Goal: Use online tool/utility: Use online tool/utility

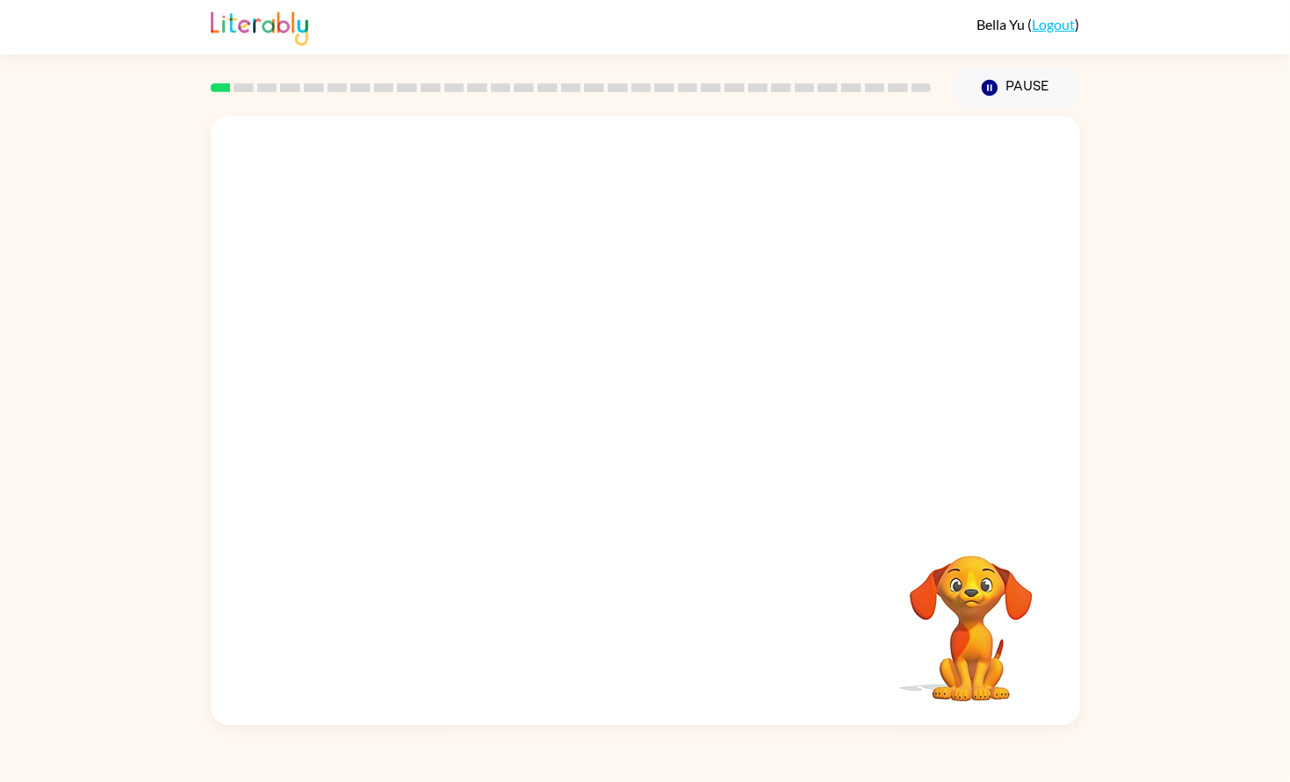
click at [244, 103] on div at bounding box center [571, 87] width 742 height 61
click at [323, 347] on video "Your browser must support playing .mp4 files to use Literably. Please try using…" at bounding box center [645, 317] width 869 height 403
click at [609, 448] on div at bounding box center [645, 430] width 112 height 64
click at [609, 447] on div at bounding box center [645, 430] width 112 height 64
click at [609, 447] on button "button" at bounding box center [645, 430] width 112 height 64
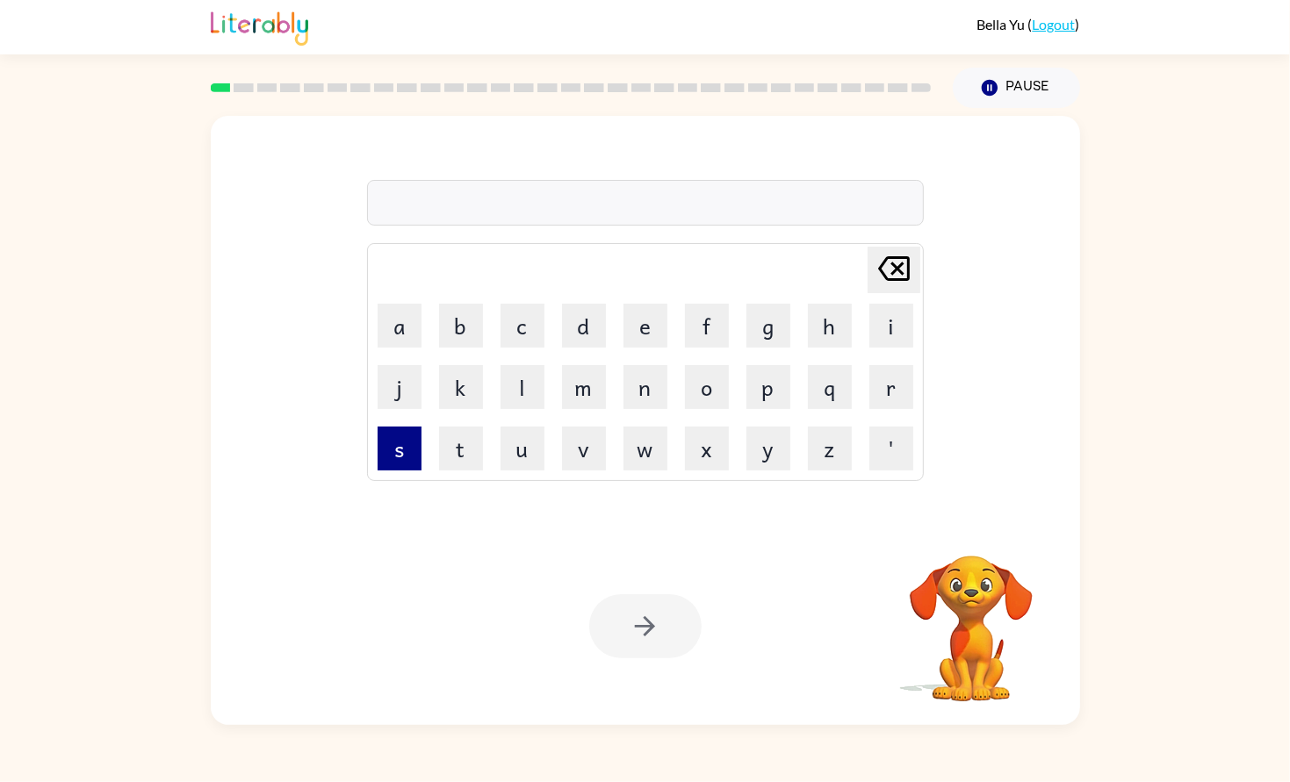
click at [412, 438] on button "s" at bounding box center [399, 449] width 44 height 44
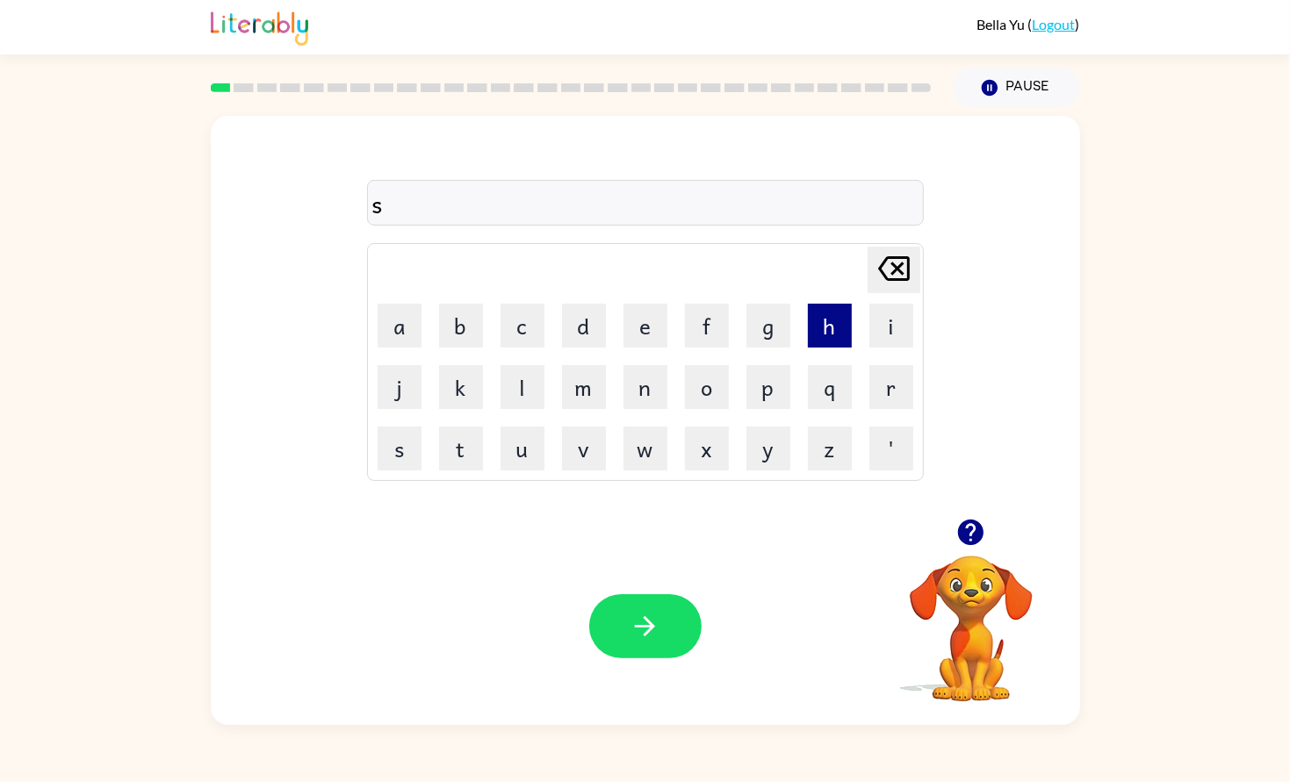
click at [828, 329] on button "h" at bounding box center [830, 326] width 44 height 44
click at [532, 440] on button "u" at bounding box center [522, 449] width 44 height 44
click at [416, 446] on button "s" at bounding box center [399, 449] width 44 height 44
click at [808, 318] on button "h" at bounding box center [830, 326] width 44 height 44
click at [658, 629] on icon "button" at bounding box center [644, 626] width 31 height 31
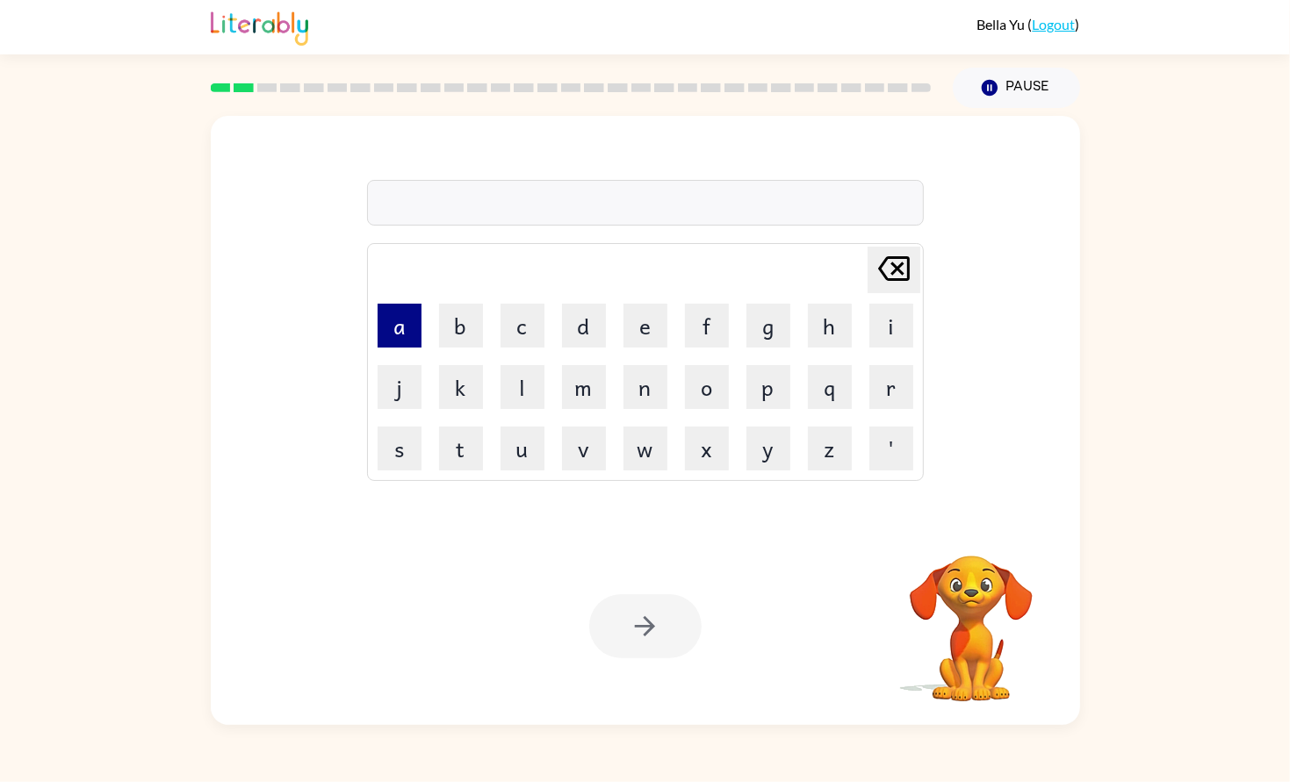
click at [408, 336] on button "a" at bounding box center [399, 326] width 44 height 44
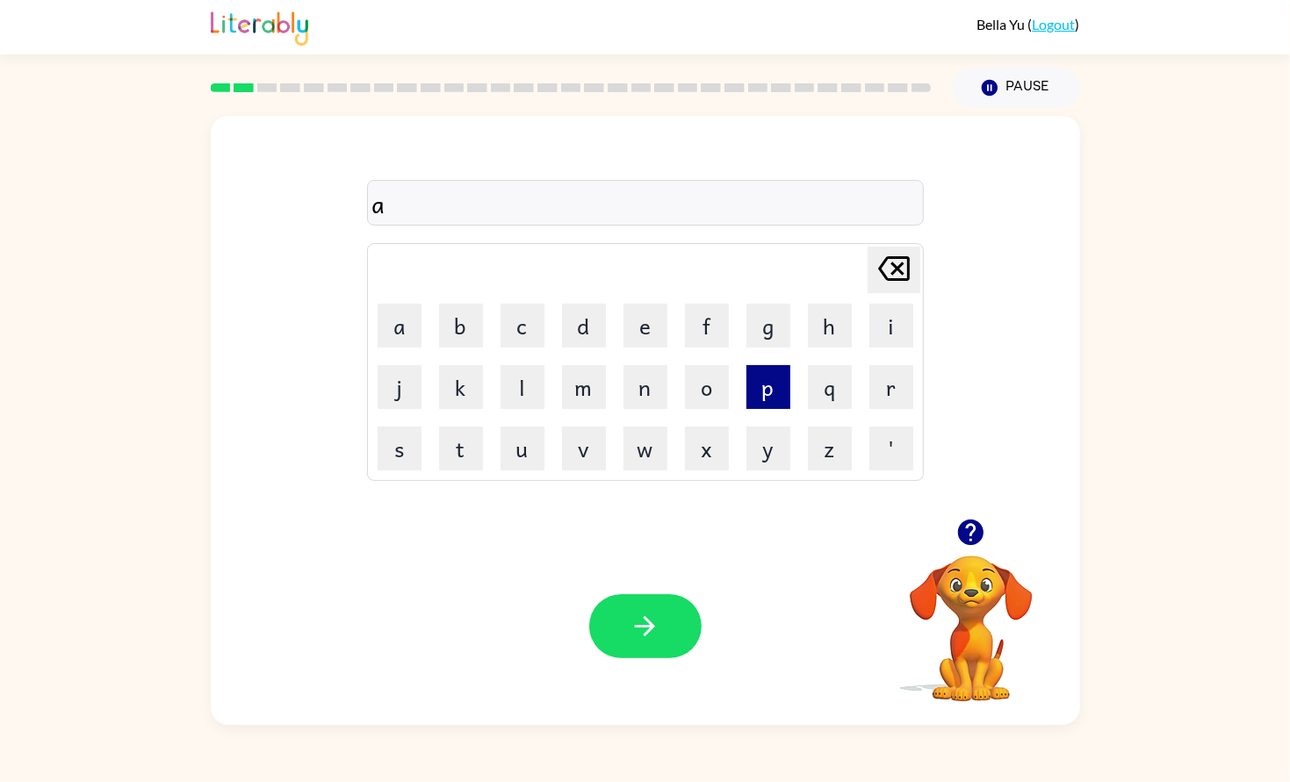
click at [785, 377] on button "p" at bounding box center [768, 387] width 44 height 44
click at [637, 343] on button "e" at bounding box center [645, 326] width 44 height 44
click at [885, 379] on button "r" at bounding box center [891, 387] width 44 height 44
click at [413, 327] on button "a" at bounding box center [399, 326] width 44 height 44
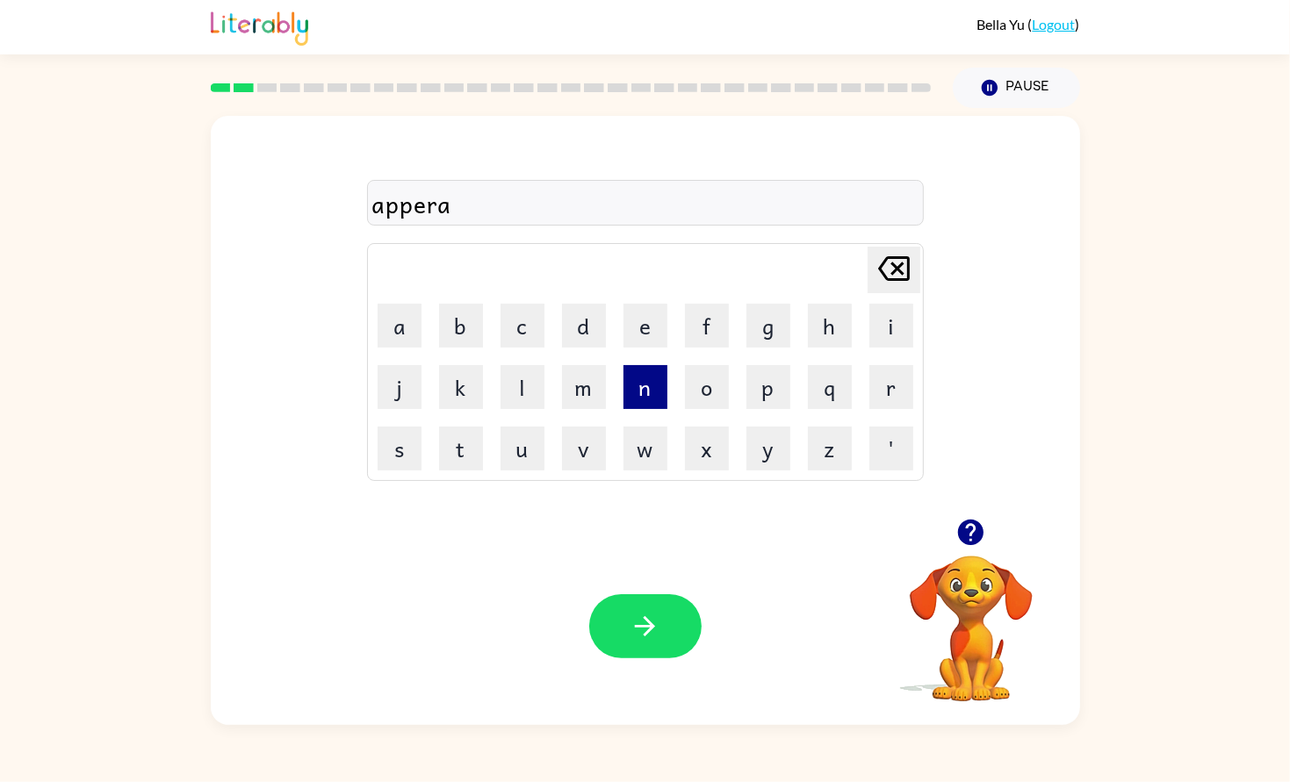
click at [634, 403] on button "n" at bounding box center [645, 387] width 44 height 44
click at [519, 344] on button "c" at bounding box center [522, 326] width 44 height 44
click at [644, 327] on button "e" at bounding box center [645, 326] width 44 height 44
click at [391, 439] on button "s" at bounding box center [399, 449] width 44 height 44
click at [646, 603] on button "button" at bounding box center [645, 626] width 112 height 64
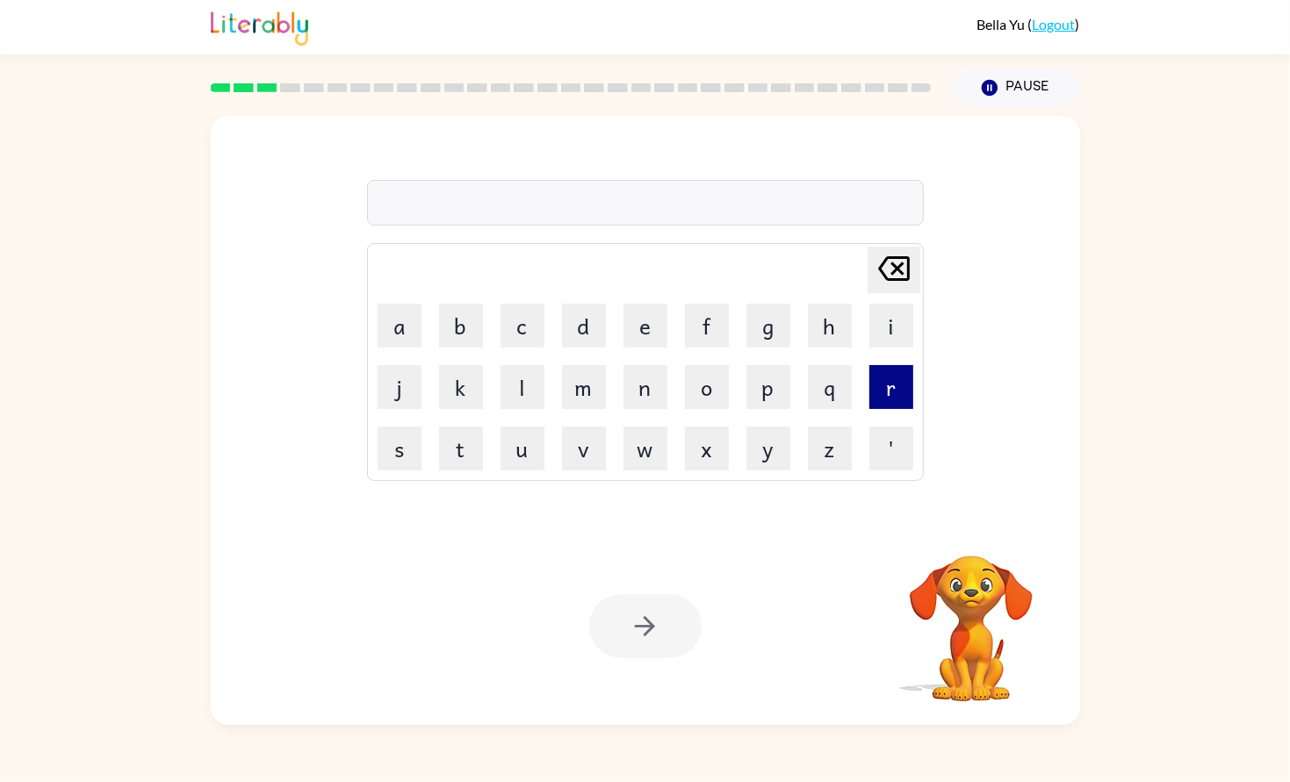
click at [873, 386] on button "r" at bounding box center [891, 387] width 44 height 44
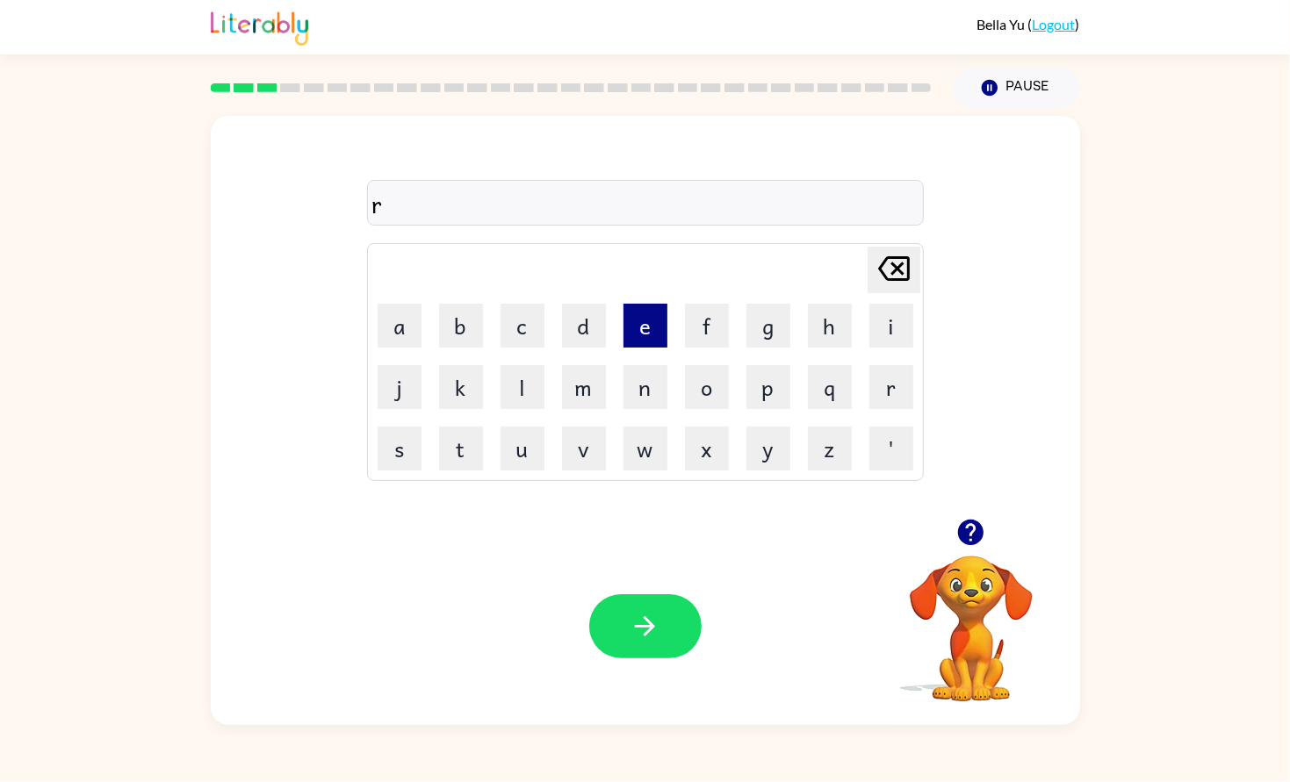
click at [632, 340] on button "e" at bounding box center [645, 326] width 44 height 44
click at [411, 341] on button "a" at bounding box center [399, 326] width 44 height 44
click at [531, 394] on button "l" at bounding box center [522, 387] width 44 height 44
click at [869, 321] on button "i" at bounding box center [891, 326] width 44 height 44
click at [476, 430] on button "t" at bounding box center [461, 449] width 44 height 44
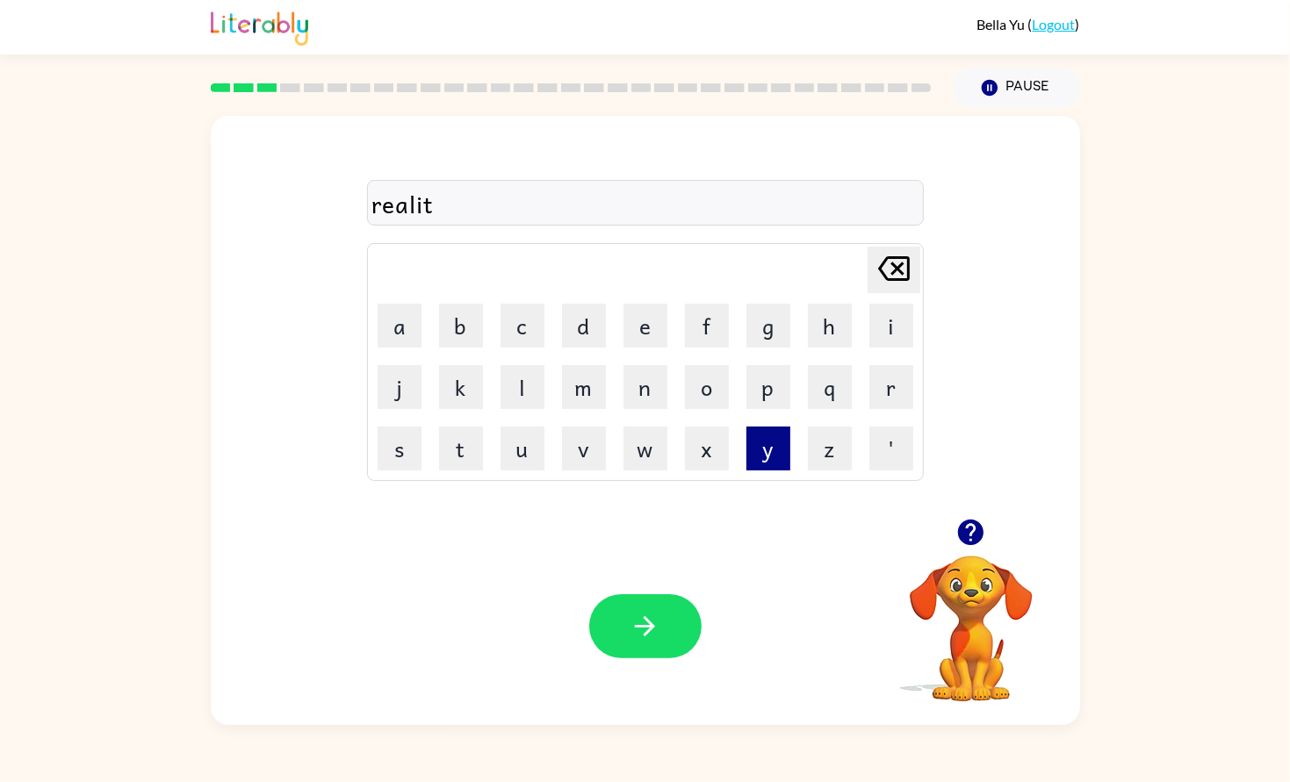
click at [757, 444] on button "y" at bounding box center [768, 449] width 44 height 44
click at [663, 611] on button "button" at bounding box center [645, 626] width 112 height 64
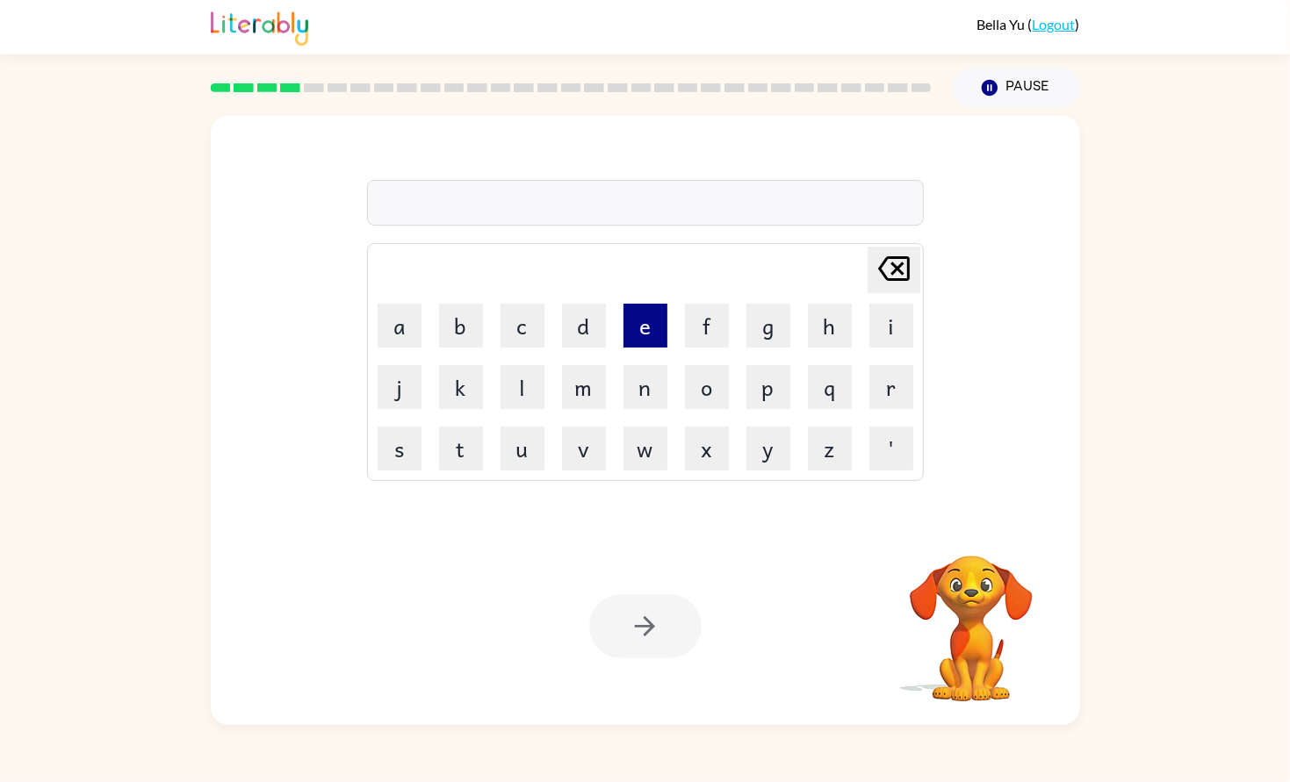
click at [659, 323] on button "e" at bounding box center [645, 326] width 44 height 44
click at [501, 398] on button "l" at bounding box center [522, 387] width 44 height 44
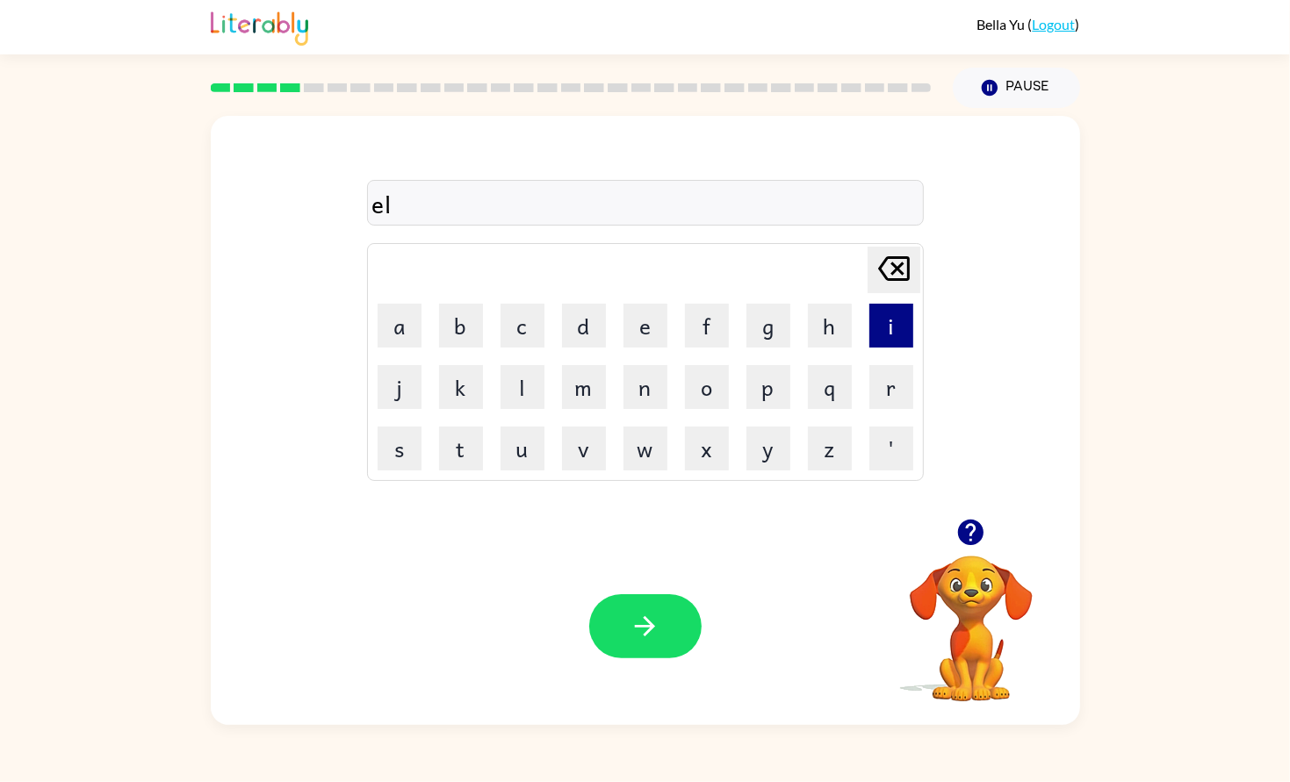
click at [878, 319] on button "i" at bounding box center [891, 326] width 44 height 44
click at [589, 378] on button "m" at bounding box center [584, 387] width 44 height 44
click at [387, 323] on button "a" at bounding box center [399, 326] width 44 height 44
click at [456, 441] on button "t" at bounding box center [461, 449] width 44 height 44
click at [651, 321] on button "e" at bounding box center [645, 326] width 44 height 44
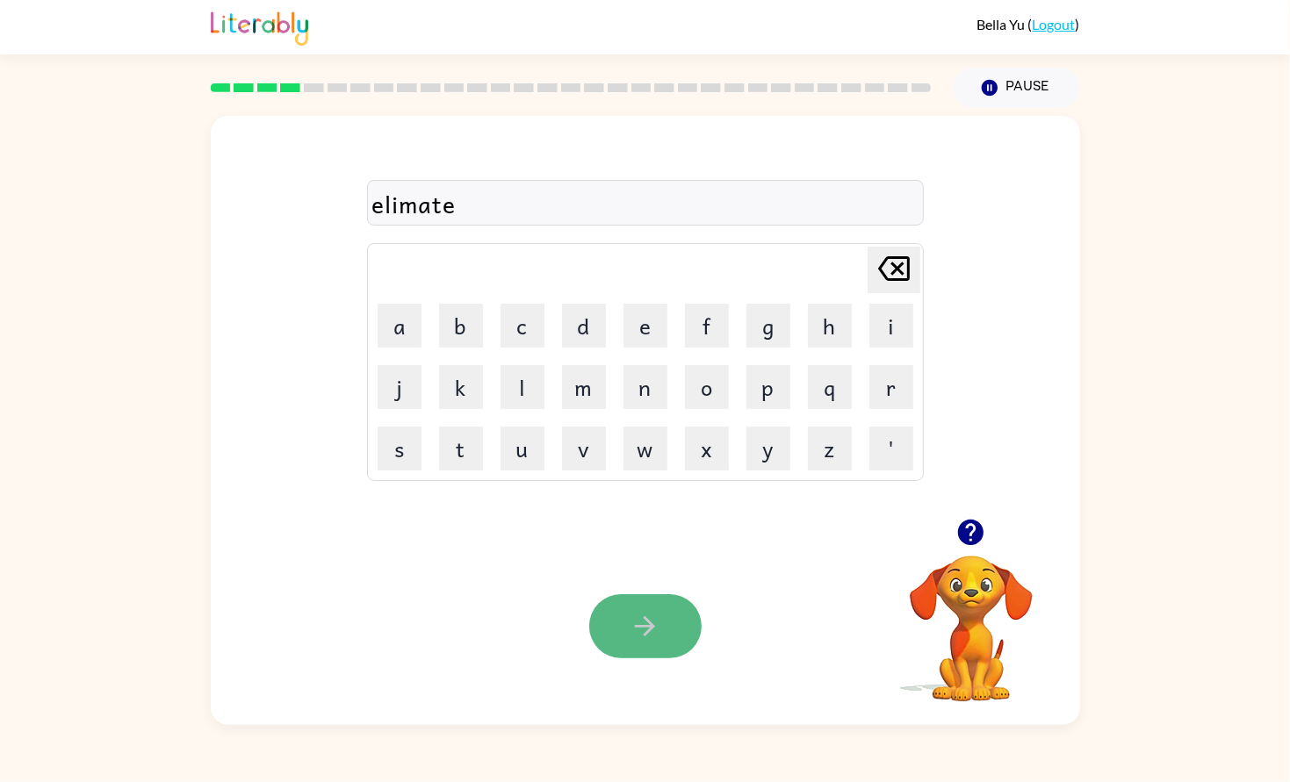
click at [696, 614] on button "button" at bounding box center [645, 626] width 112 height 64
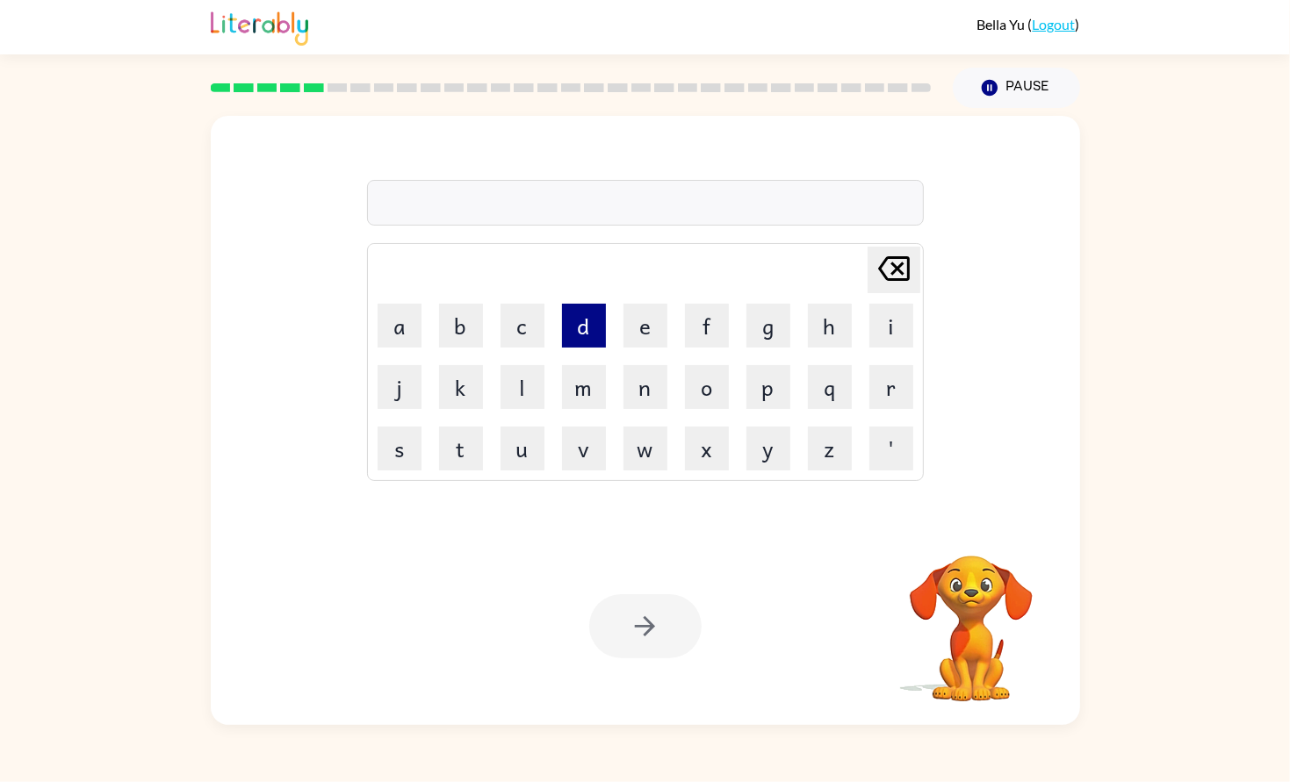
click at [584, 339] on button "d" at bounding box center [584, 326] width 44 height 44
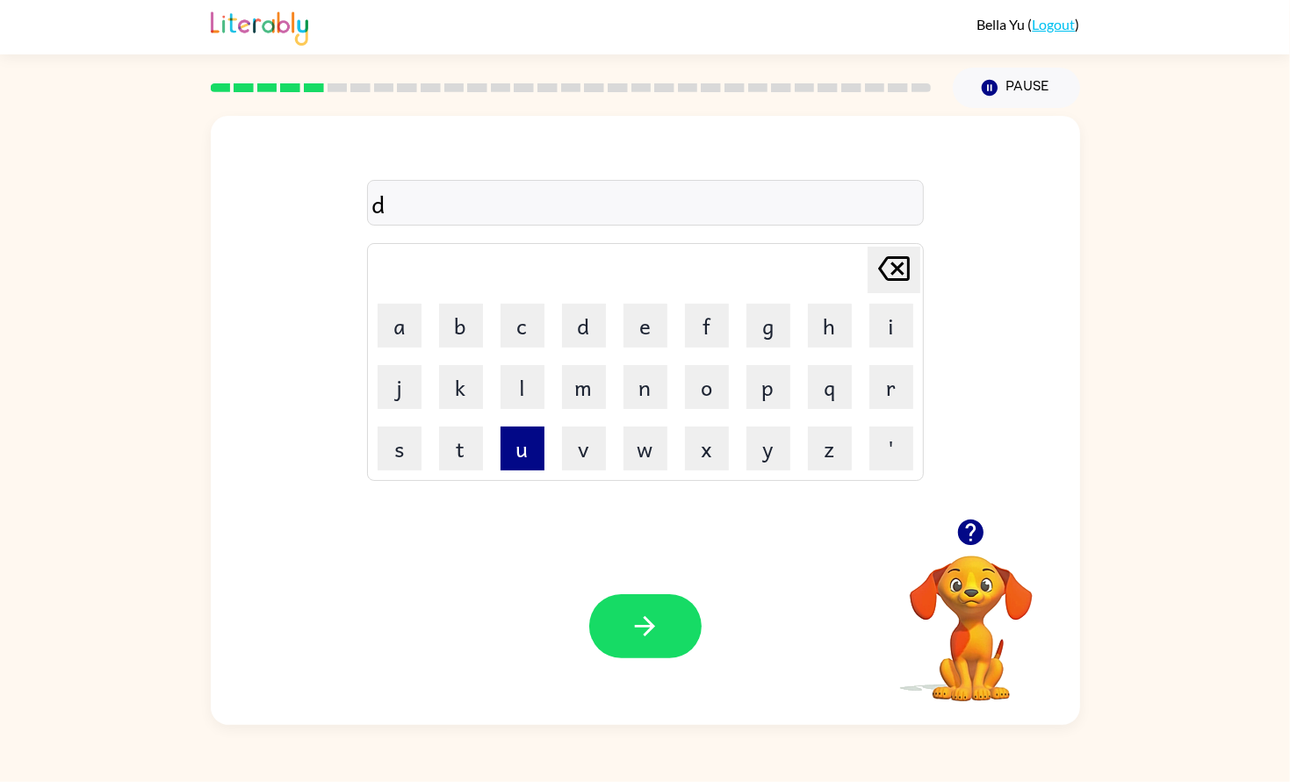
click at [543, 447] on button "u" at bounding box center [522, 449] width 44 height 44
click at [746, 394] on button "p" at bounding box center [768, 387] width 44 height 44
click at [518, 385] on button "l" at bounding box center [522, 387] width 44 height 44
click at [851, 323] on td "h" at bounding box center [830, 326] width 60 height 60
click at [894, 323] on button "i" at bounding box center [891, 326] width 44 height 44
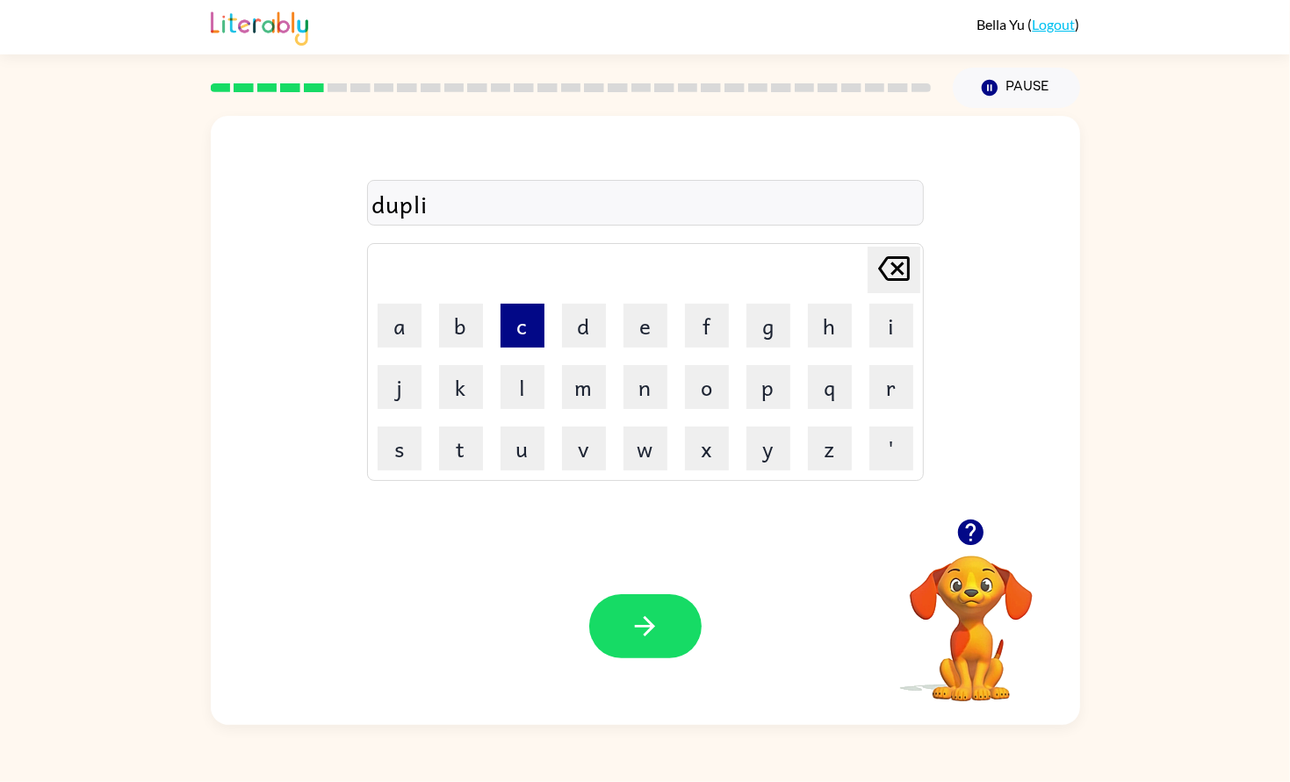
click at [521, 345] on button "c" at bounding box center [522, 326] width 44 height 44
click at [392, 342] on button "a" at bounding box center [399, 326] width 44 height 44
click at [480, 432] on button "t" at bounding box center [461, 449] width 44 height 44
click at [626, 334] on button "e" at bounding box center [645, 326] width 44 height 44
click at [662, 611] on button "button" at bounding box center [645, 626] width 112 height 64
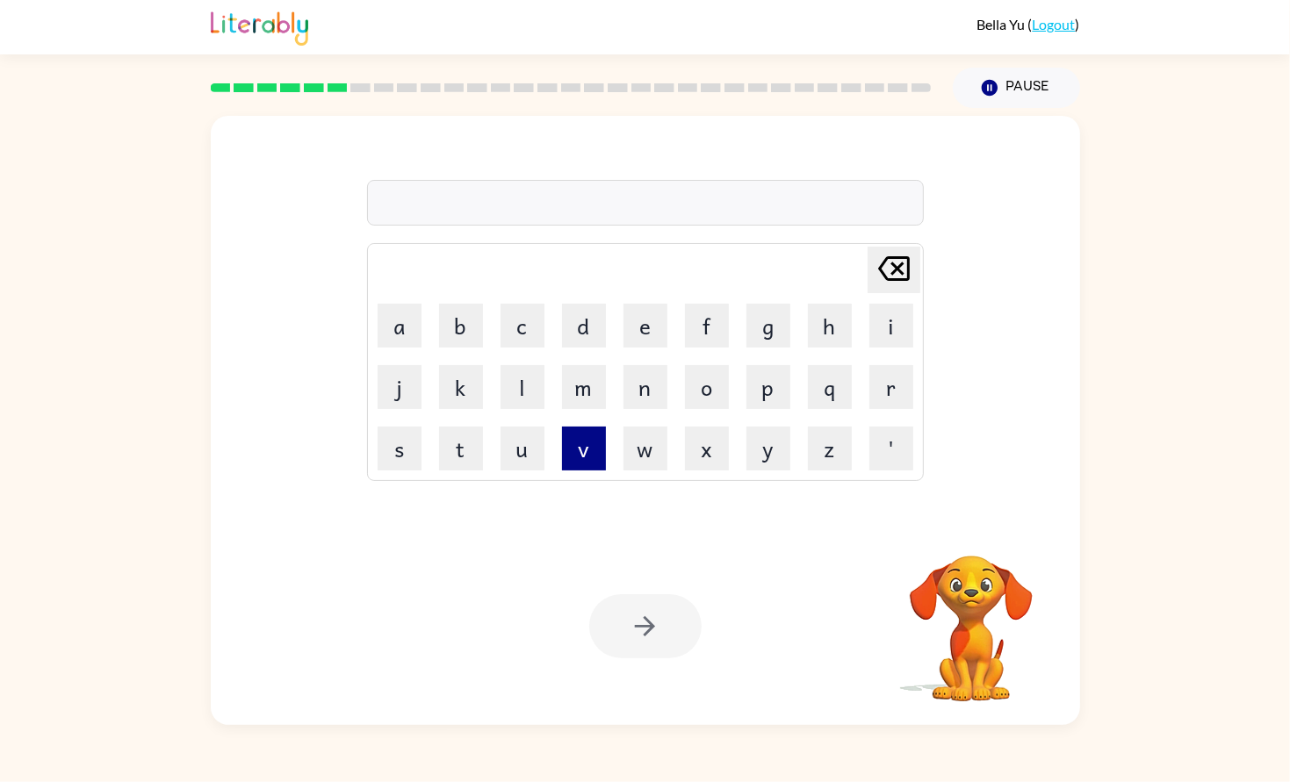
click at [571, 427] on button "v" at bounding box center [584, 449] width 44 height 44
click at [400, 334] on button "a" at bounding box center [399, 326] width 44 height 44
click at [521, 326] on button "c" at bounding box center [522, 326] width 44 height 44
click at [413, 301] on td "a" at bounding box center [400, 326] width 60 height 60
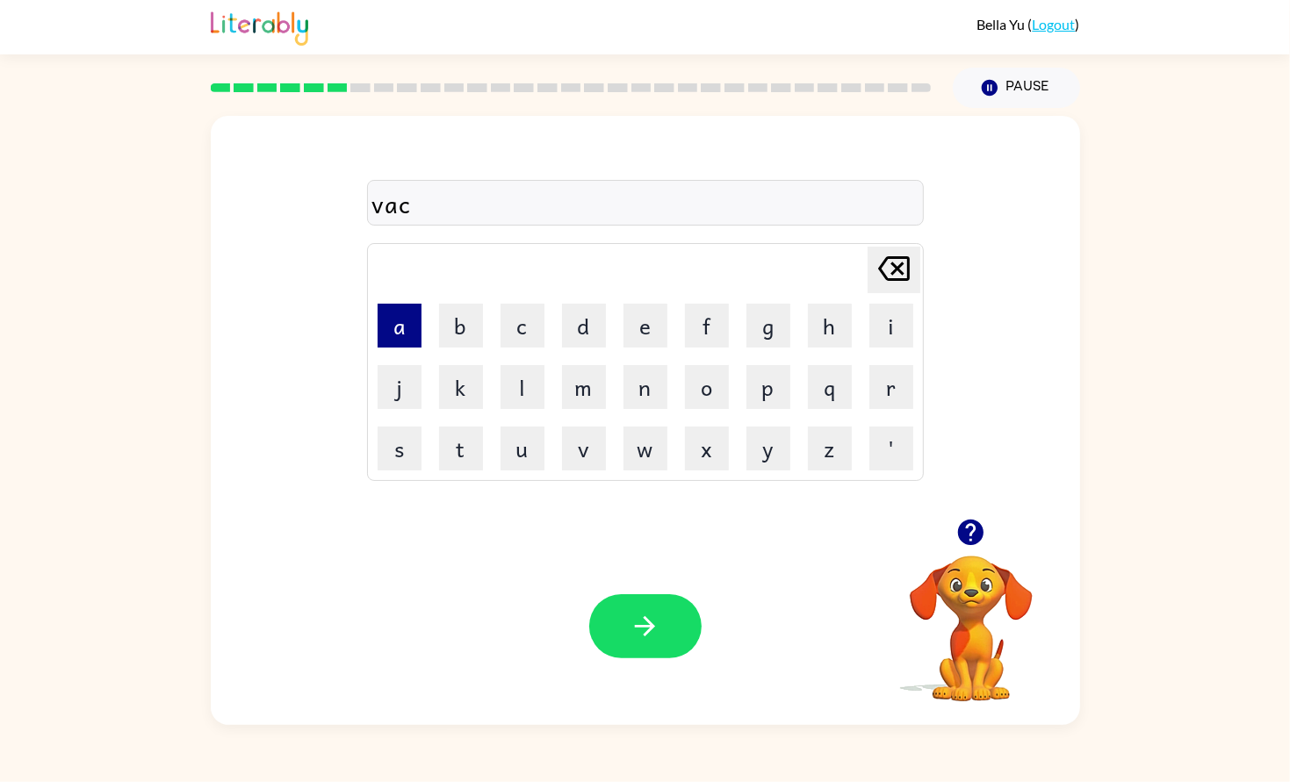
click at [406, 311] on button "a" at bounding box center [399, 326] width 44 height 44
click at [481, 441] on button "t" at bounding box center [461, 449] width 44 height 44
click at [881, 326] on button "i" at bounding box center [891, 326] width 44 height 44
click at [716, 385] on button "o" at bounding box center [707, 387] width 44 height 44
click at [636, 409] on td "n" at bounding box center [645, 387] width 60 height 60
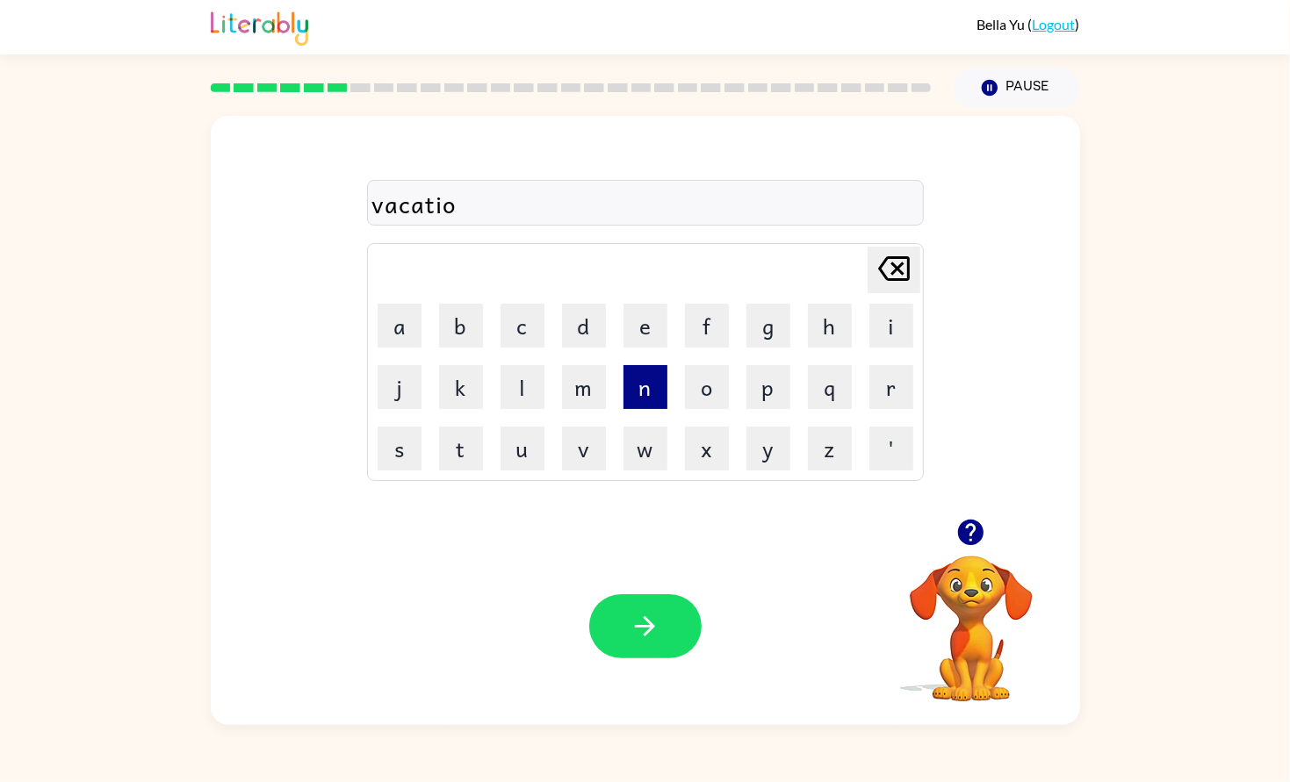
click at [647, 394] on button "n" at bounding box center [645, 387] width 44 height 44
click at [667, 643] on button "button" at bounding box center [645, 626] width 112 height 64
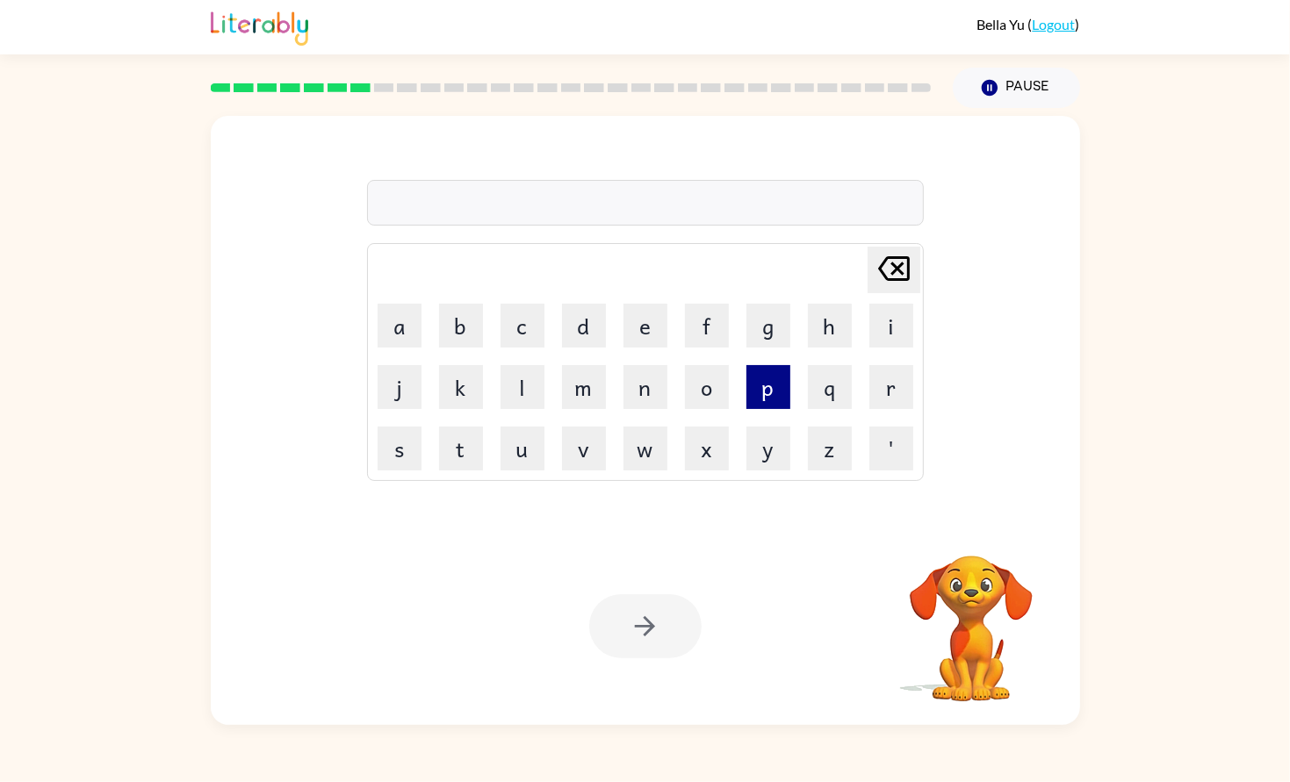
click at [747, 396] on button "p" at bounding box center [768, 387] width 44 height 44
type button "p"
click at [748, 396] on button "p" at bounding box center [768, 387] width 44 height 44
click at [650, 606] on div at bounding box center [645, 626] width 112 height 64
click at [601, 618] on div at bounding box center [645, 626] width 112 height 64
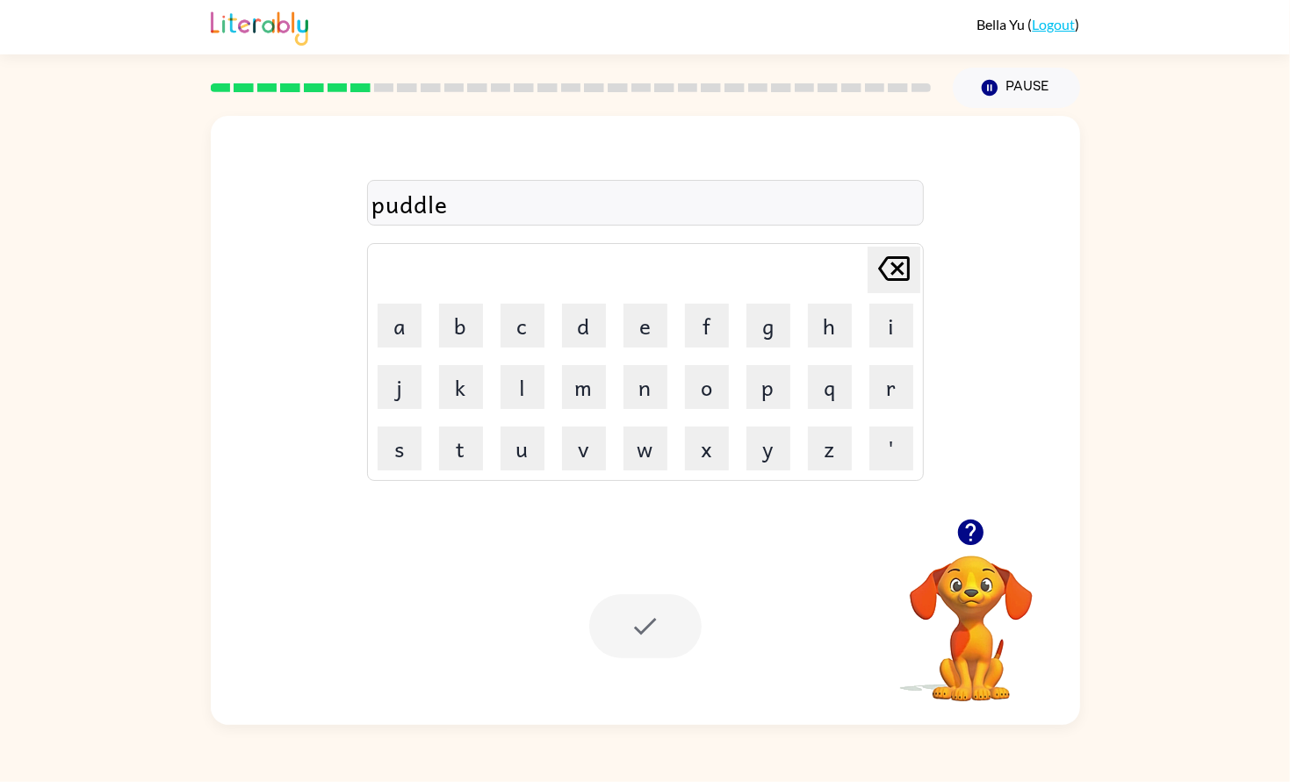
click at [601, 618] on div at bounding box center [645, 626] width 112 height 64
click at [897, 432] on button "'" at bounding box center [891, 449] width 44 height 44
click at [880, 280] on icon "[PERSON_NAME] last character input" at bounding box center [894, 269] width 42 height 42
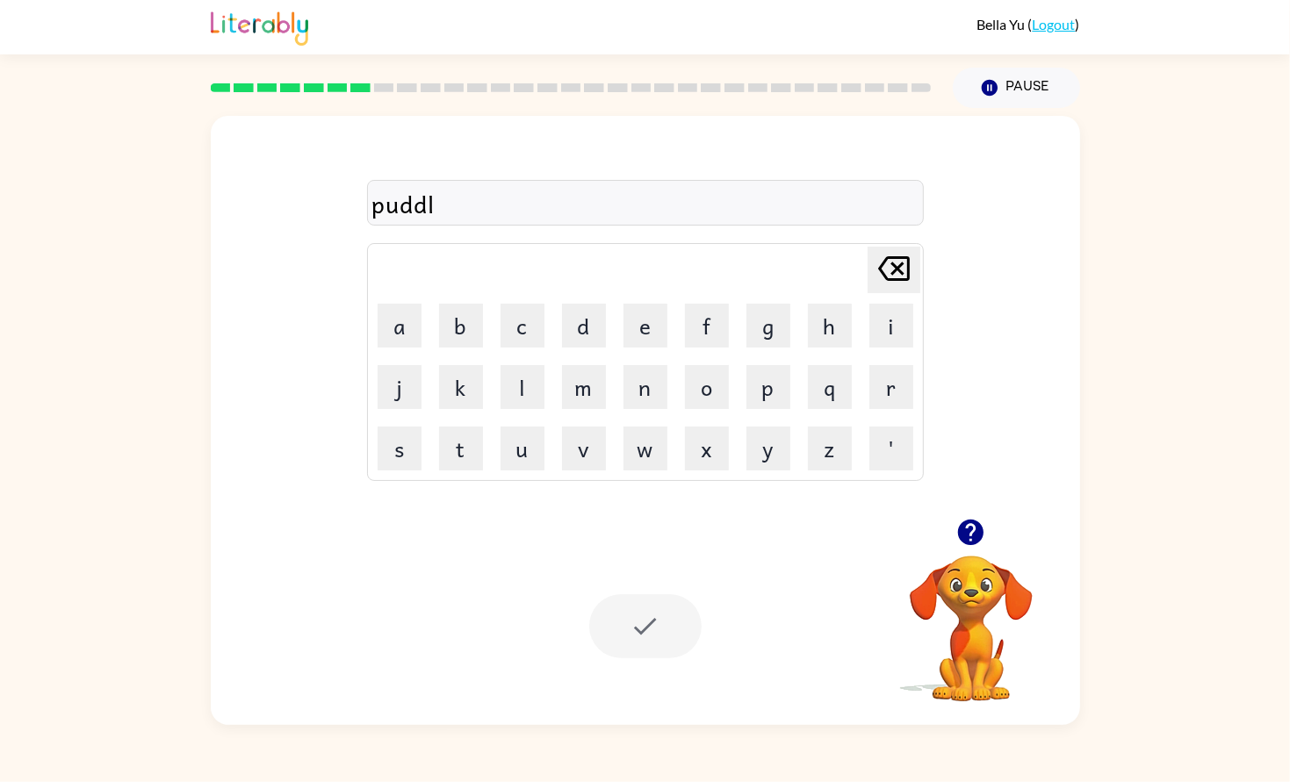
click at [880, 280] on icon "[PERSON_NAME] last character input" at bounding box center [894, 269] width 42 height 42
type button "delete"
click at [629, 621] on div at bounding box center [645, 626] width 112 height 64
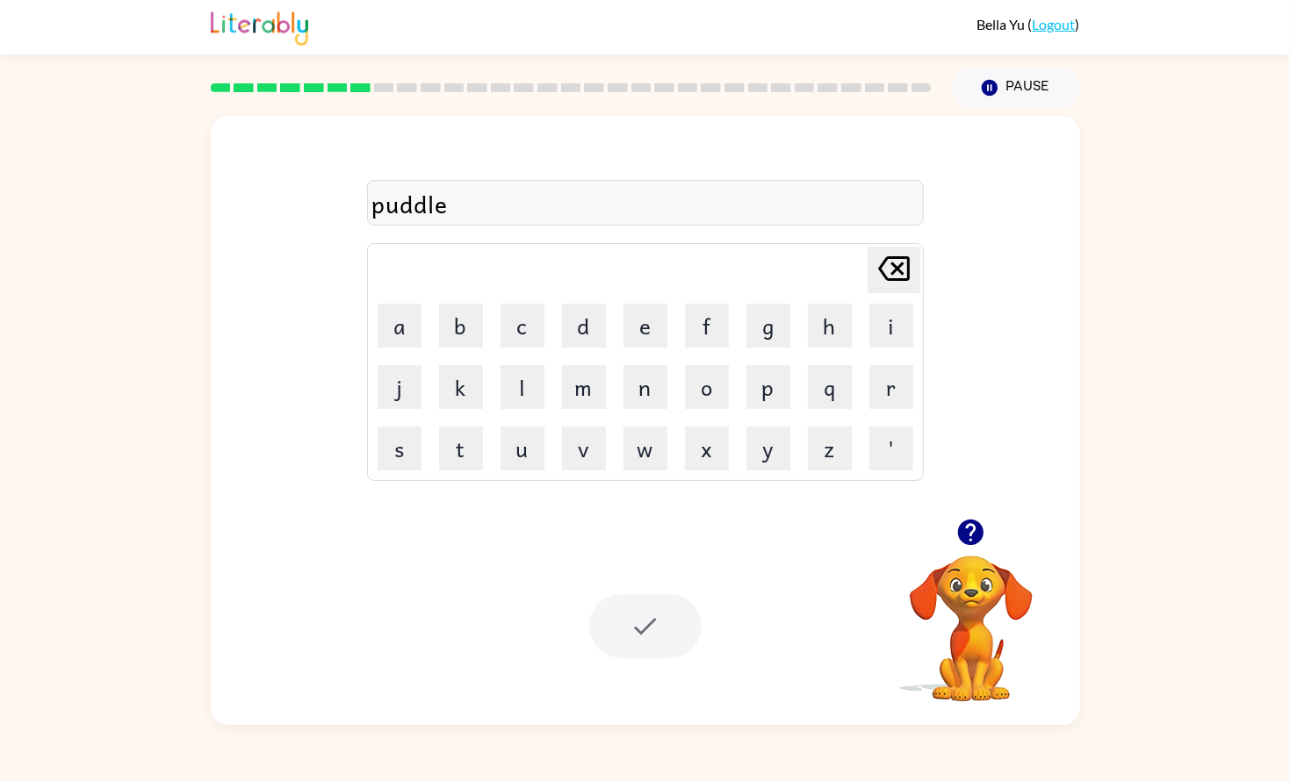
click at [629, 621] on div at bounding box center [645, 626] width 112 height 64
click at [389, 74] on div at bounding box center [571, 87] width 742 height 61
click at [357, 80] on div at bounding box center [571, 87] width 742 height 61
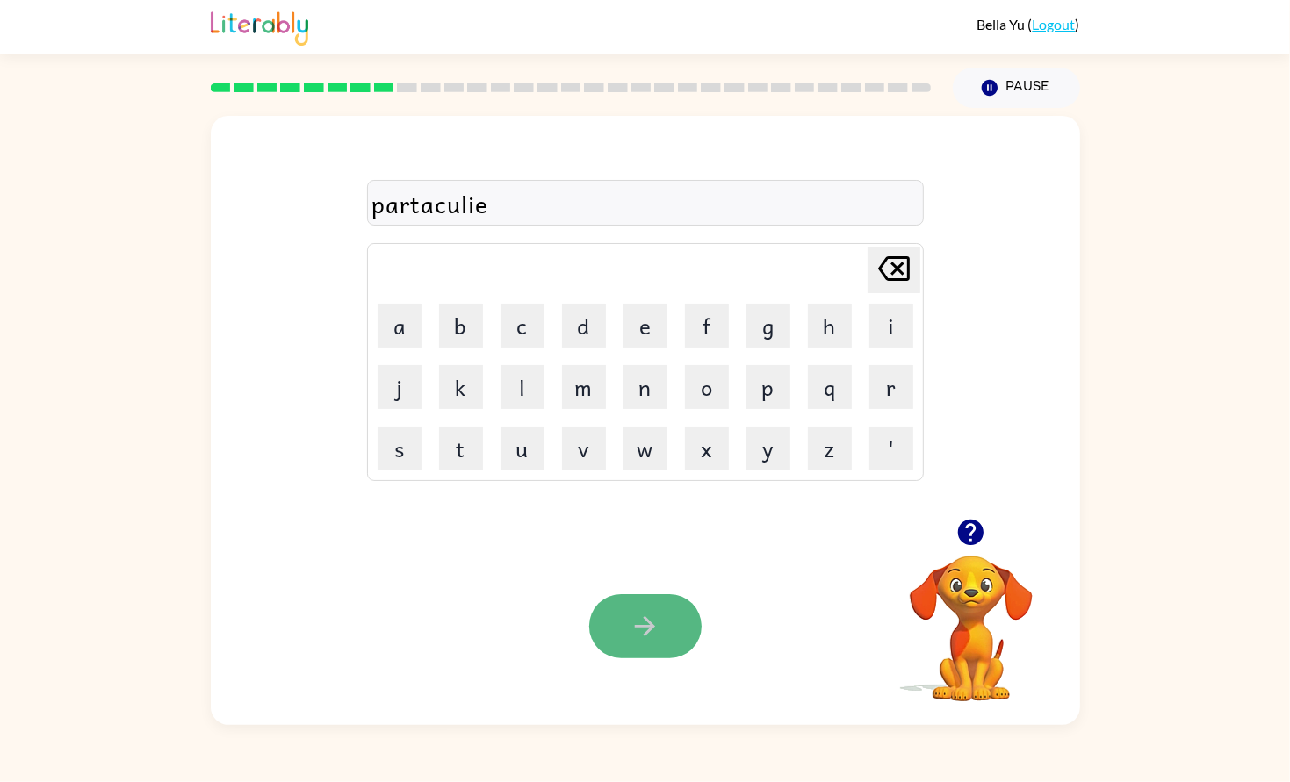
click at [632, 633] on icon "button" at bounding box center [644, 626] width 31 height 31
click at [647, 643] on button "button" at bounding box center [645, 626] width 112 height 64
click at [712, 221] on div "p" at bounding box center [645, 203] width 546 height 37
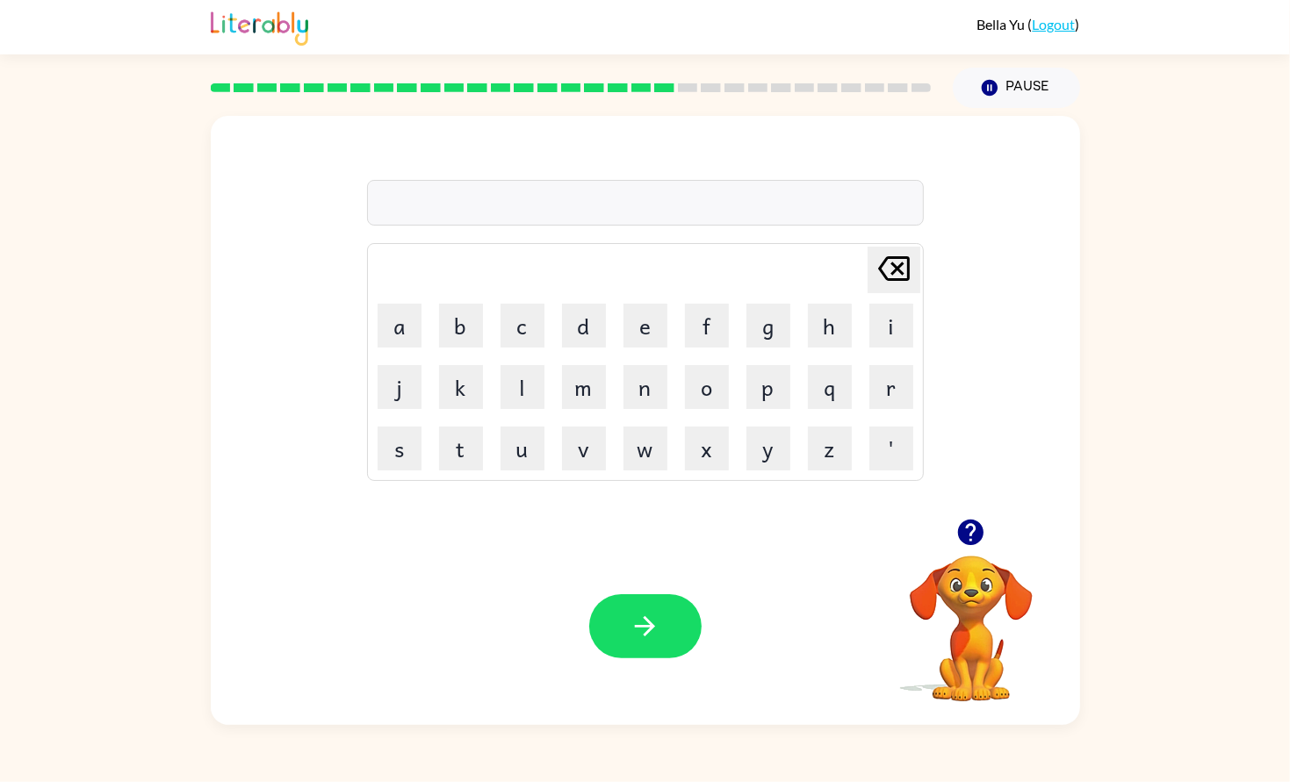
click at [971, 523] on icon "button" at bounding box center [970, 532] width 25 height 25
click at [656, 627] on icon "button" at bounding box center [644, 626] width 31 height 31
click at [648, 637] on div at bounding box center [645, 626] width 112 height 64
click at [659, 636] on div at bounding box center [645, 626] width 112 height 64
